Goal: Navigation & Orientation: Find specific page/section

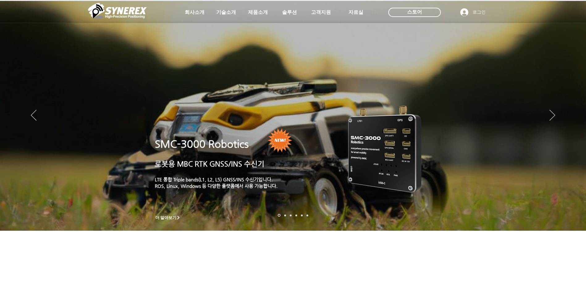
click at [187, 26] on icon "사이트로 돌아가기" at bounding box center [189, 27] width 6 height 8
click at [550, 115] on icon "다음" at bounding box center [552, 115] width 6 height 11
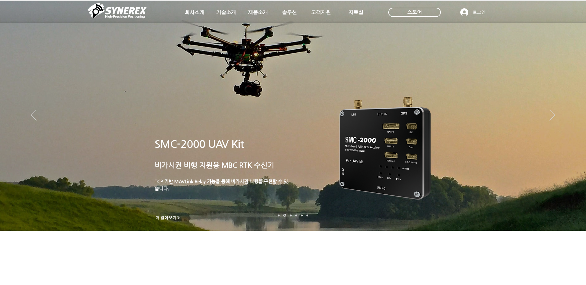
click at [549, 113] on img "슬라이드쇼" at bounding box center [293, 116] width 586 height 230
click at [555, 117] on img "슬라이드쇼" at bounding box center [293, 116] width 586 height 230
click at [552, 116] on icon "다음" at bounding box center [552, 115] width 6 height 11
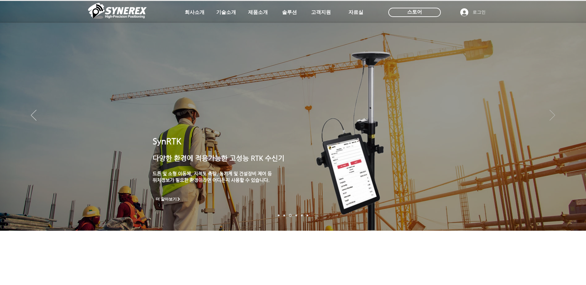
click at [552, 116] on icon "다음" at bounding box center [552, 115] width 6 height 11
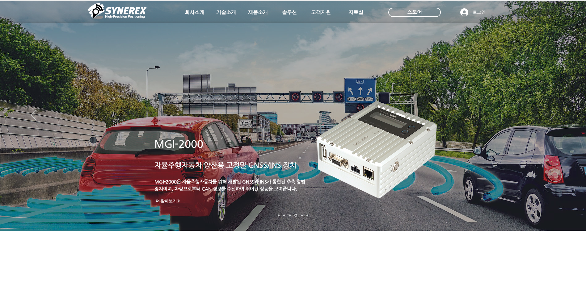
click at [552, 116] on icon "다음" at bounding box center [552, 115] width 6 height 11
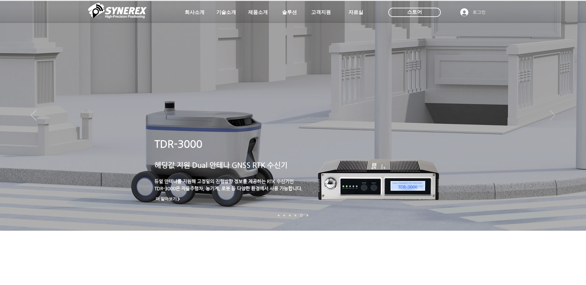
click at [552, 116] on icon "다음" at bounding box center [552, 115] width 6 height 11
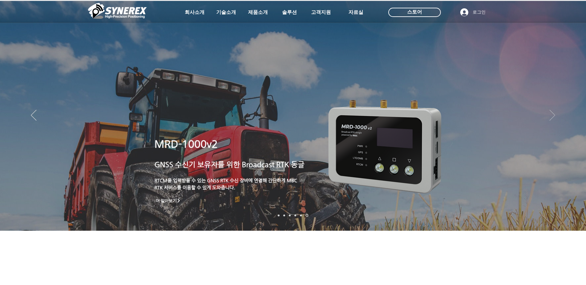
click at [552, 116] on icon "다음" at bounding box center [552, 115] width 6 height 11
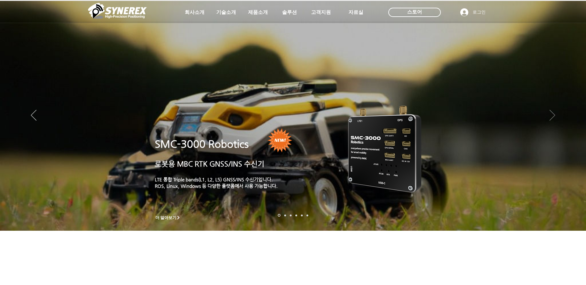
click at [552, 116] on icon "다음" at bounding box center [552, 115] width 6 height 11
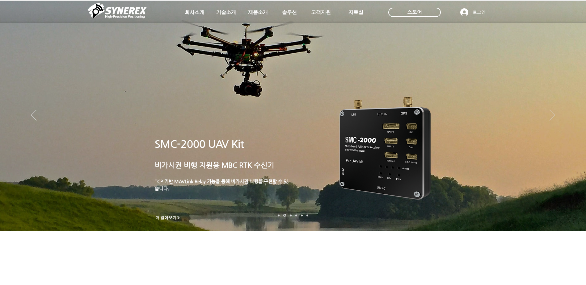
click at [552, 116] on icon "다음" at bounding box center [552, 115] width 6 height 11
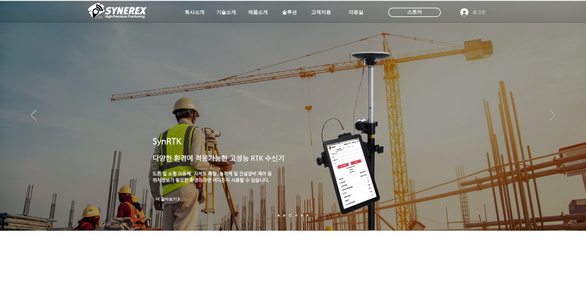
click at [552, 116] on icon "다음" at bounding box center [552, 115] width 6 height 11
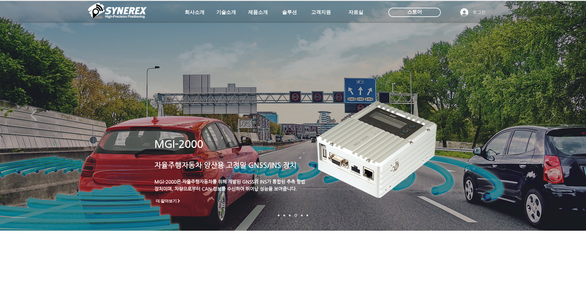
click at [552, 116] on icon "다음" at bounding box center [552, 115] width 6 height 11
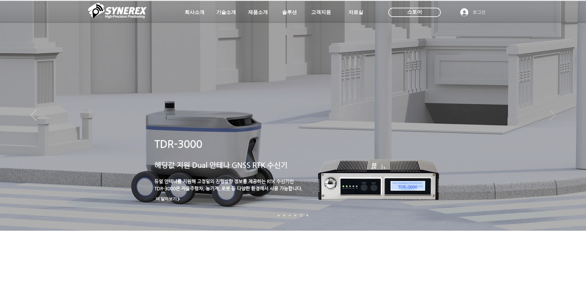
click at [552, 115] on icon "다음" at bounding box center [552, 115] width 6 height 11
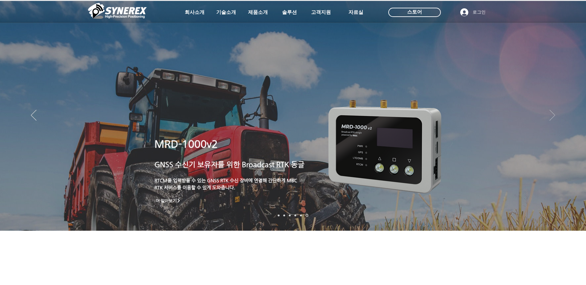
click at [552, 115] on icon "다음" at bounding box center [552, 115] width 6 height 11
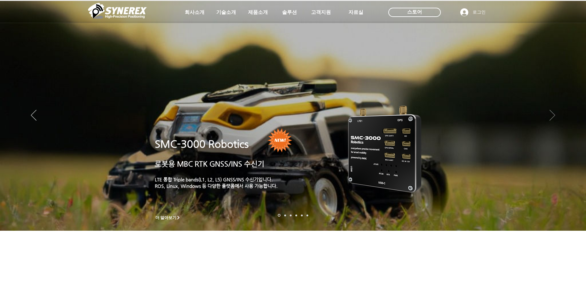
click at [552, 115] on icon "다음" at bounding box center [552, 115] width 6 height 11
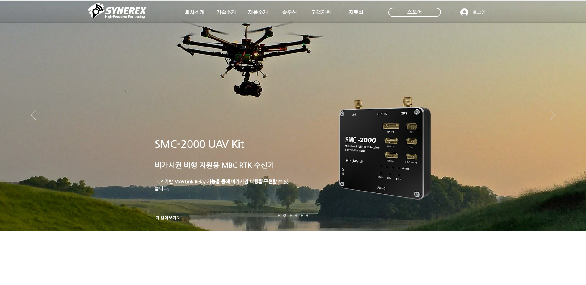
click at [552, 115] on icon "다음" at bounding box center [552, 115] width 6 height 11
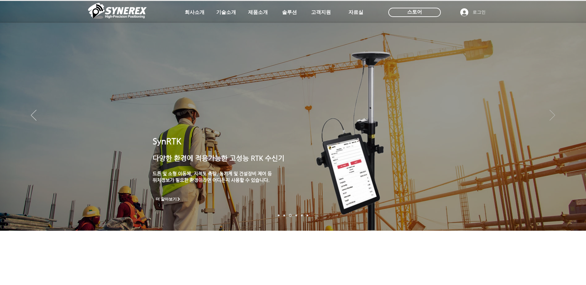
click at [552, 115] on icon "다음" at bounding box center [552, 115] width 6 height 11
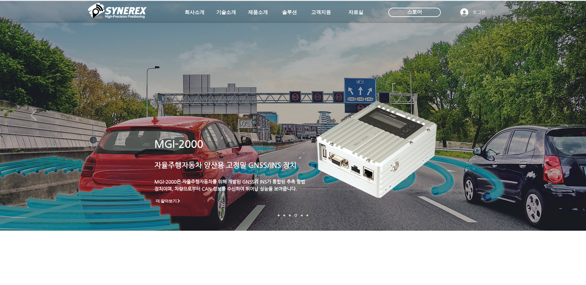
click at [552, 115] on icon "다음" at bounding box center [552, 115] width 6 height 11
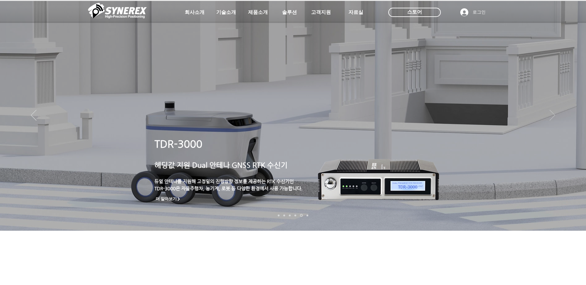
click at [552, 115] on icon "다음" at bounding box center [552, 115] width 6 height 11
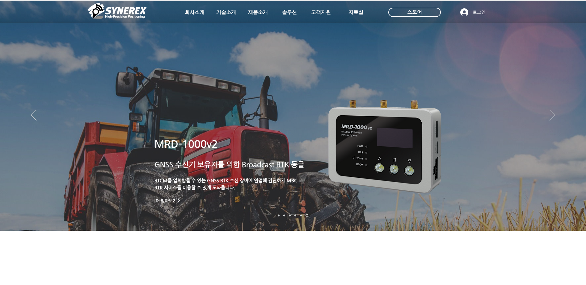
click at [552, 115] on icon "다음" at bounding box center [552, 115] width 6 height 11
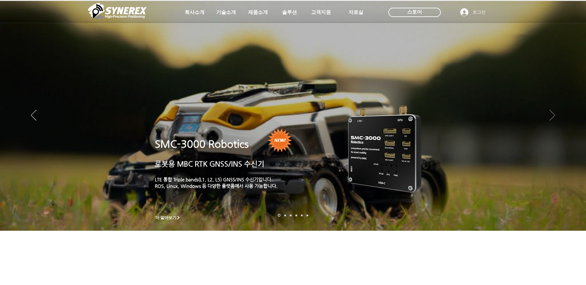
click at [552, 115] on icon "다음" at bounding box center [552, 115] width 6 height 11
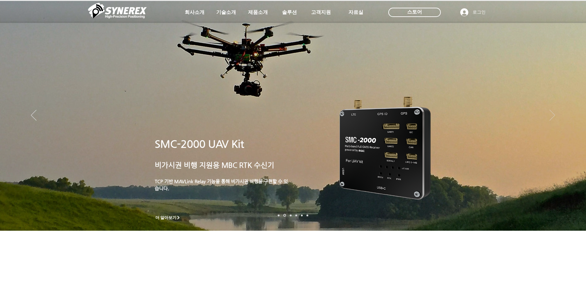
click at [552, 115] on icon "다음" at bounding box center [552, 115] width 6 height 11
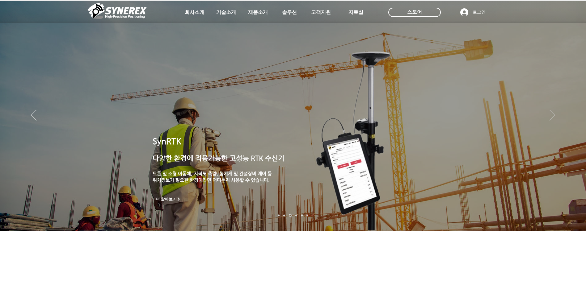
click at [552, 115] on icon "다음" at bounding box center [552, 115] width 6 height 11
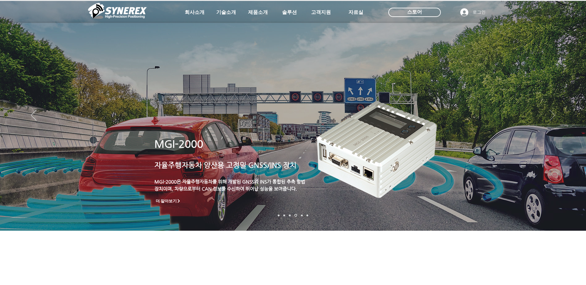
click at [552, 115] on icon "다음" at bounding box center [552, 115] width 6 height 11
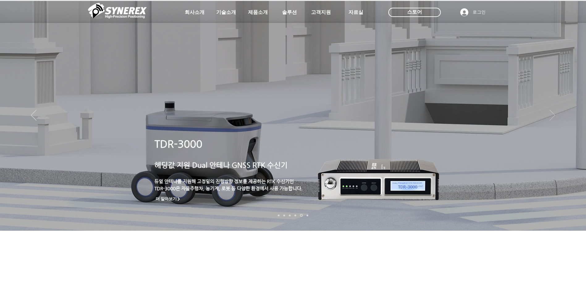
click at [552, 115] on icon "다음" at bounding box center [552, 115] width 6 height 11
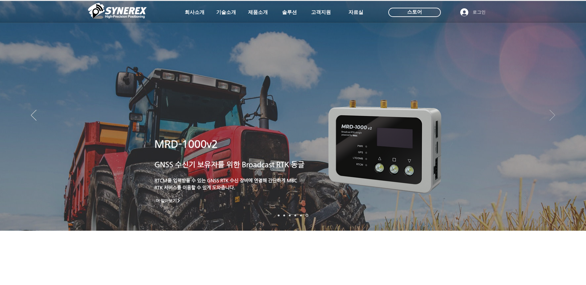
click at [552, 115] on icon "다음" at bounding box center [552, 115] width 6 height 11
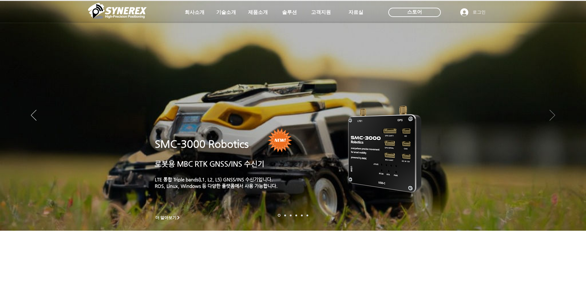
click at [552, 115] on icon "다음" at bounding box center [552, 115] width 6 height 11
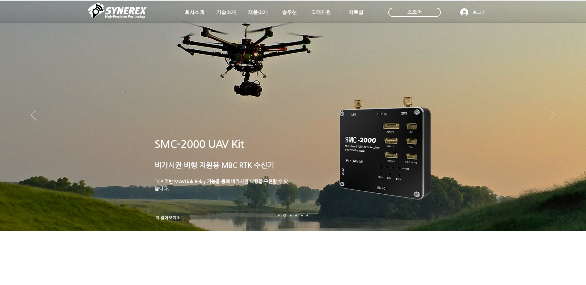
click at [552, 115] on icon "다음" at bounding box center [552, 115] width 6 height 11
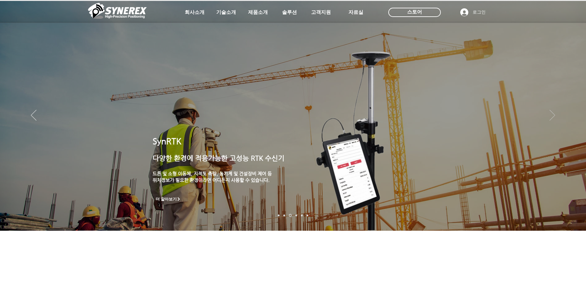
click at [553, 117] on icon "다음" at bounding box center [552, 115] width 6 height 11
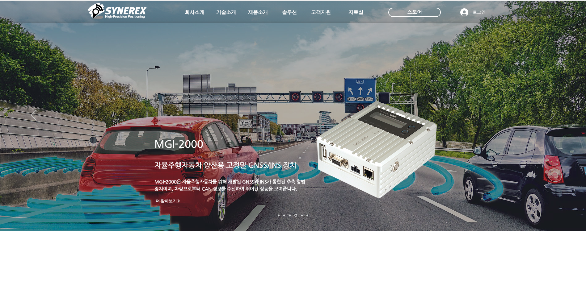
click at [553, 117] on icon "다음" at bounding box center [552, 115] width 6 height 11
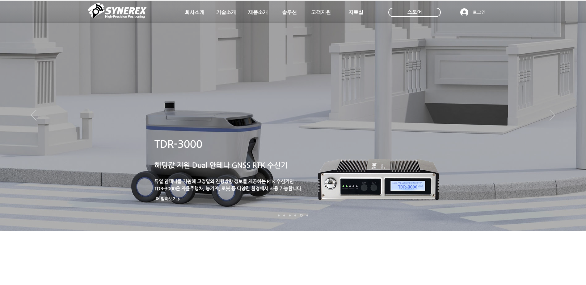
click at [553, 113] on icon "다음" at bounding box center [552, 115] width 6 height 11
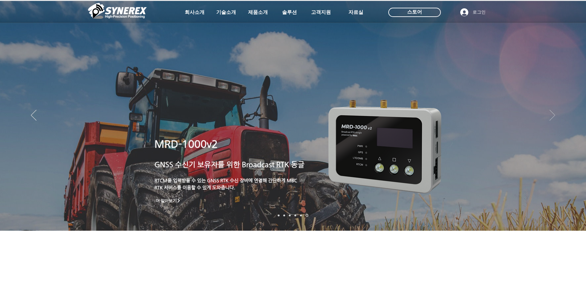
click at [553, 113] on icon "다음" at bounding box center [552, 115] width 6 height 11
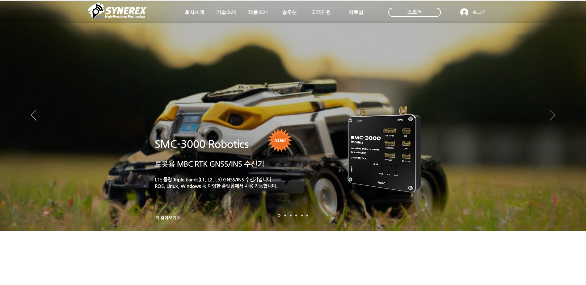
click at [553, 113] on icon "다음" at bounding box center [552, 115] width 6 height 11
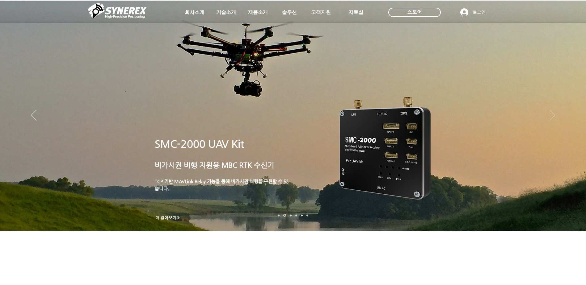
click at [553, 113] on icon "다음" at bounding box center [552, 115] width 6 height 11
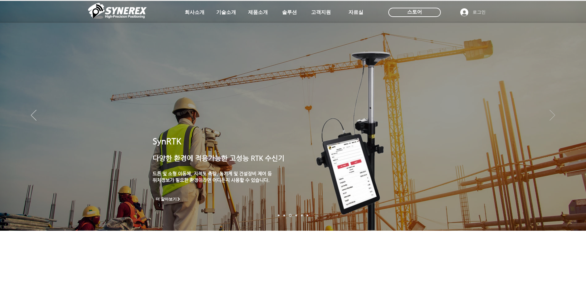
click at [553, 113] on icon "다음" at bounding box center [552, 115] width 6 height 11
